Goal: Task Accomplishment & Management: Complete application form

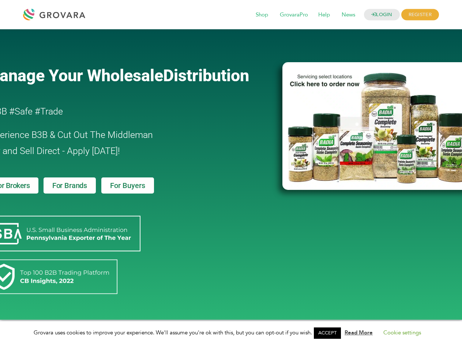
click at [330, 333] on link "ACCEPT" at bounding box center [327, 333] width 27 height 11
